Goal: Task Accomplishment & Management: Manage account settings

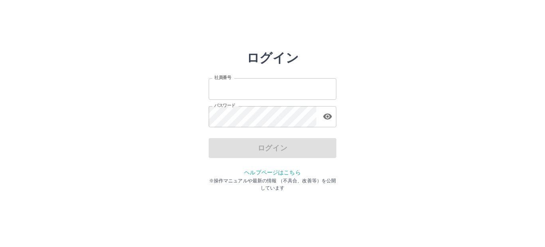
type input "*******"
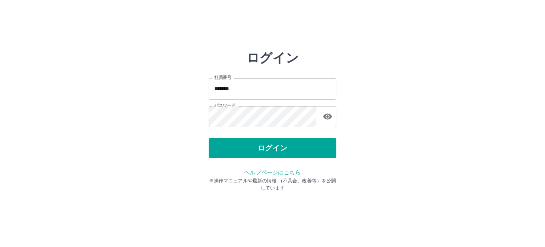
click at [315, 151] on div "ログイン" at bounding box center [273, 148] width 128 height 20
click at [315, 151] on button "ログイン" at bounding box center [273, 148] width 128 height 20
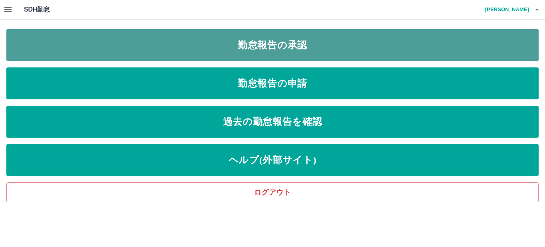
click at [332, 46] on link "勤怠報告の承認" at bounding box center [272, 45] width 533 height 32
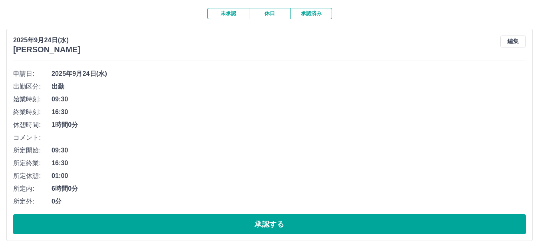
scroll to position [80, 0]
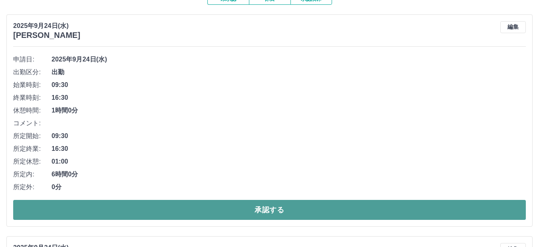
click at [194, 211] on button "承認する" at bounding box center [269, 210] width 512 height 20
click at [101, 208] on button "承認する" at bounding box center [269, 210] width 512 height 20
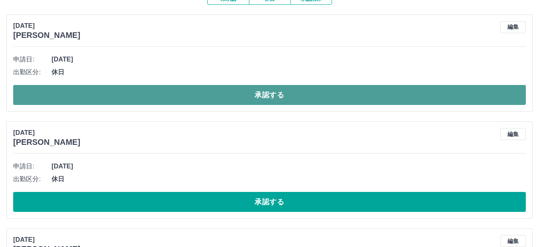
click at [147, 96] on button "承認する" at bounding box center [269, 95] width 512 height 20
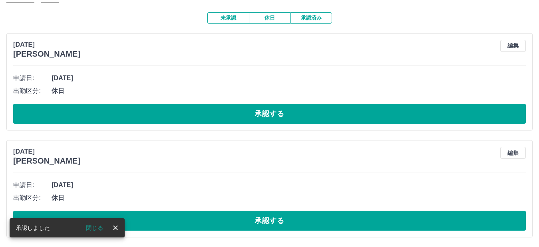
scroll to position [62, 0]
click at [91, 226] on button "閉じる" at bounding box center [94, 228] width 30 height 12
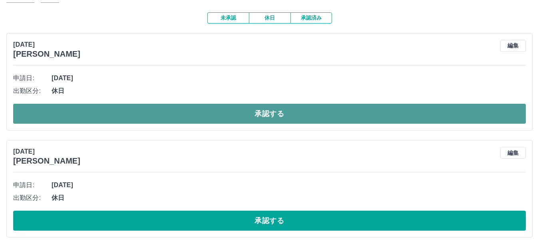
click at [150, 116] on button "承認する" at bounding box center [269, 114] width 512 height 20
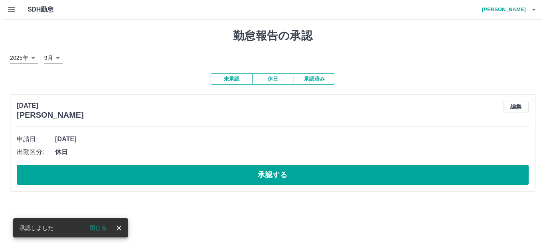
scroll to position [0, 0]
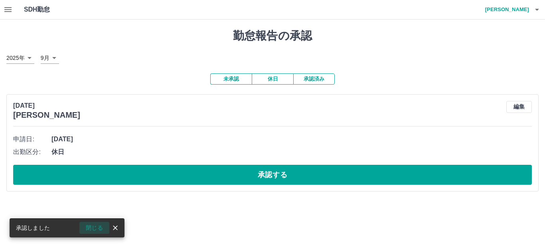
click at [93, 229] on button "閉じる" at bounding box center [94, 228] width 30 height 12
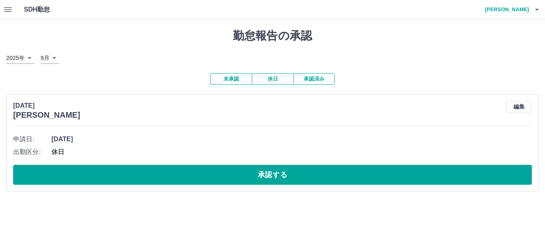
click at [535, 8] on icon "button" at bounding box center [538, 10] width 10 height 10
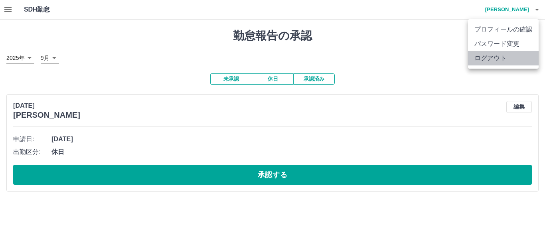
click at [482, 59] on li "ログアウト" at bounding box center [503, 58] width 71 height 14
